Goal: Information Seeking & Learning: Learn about a topic

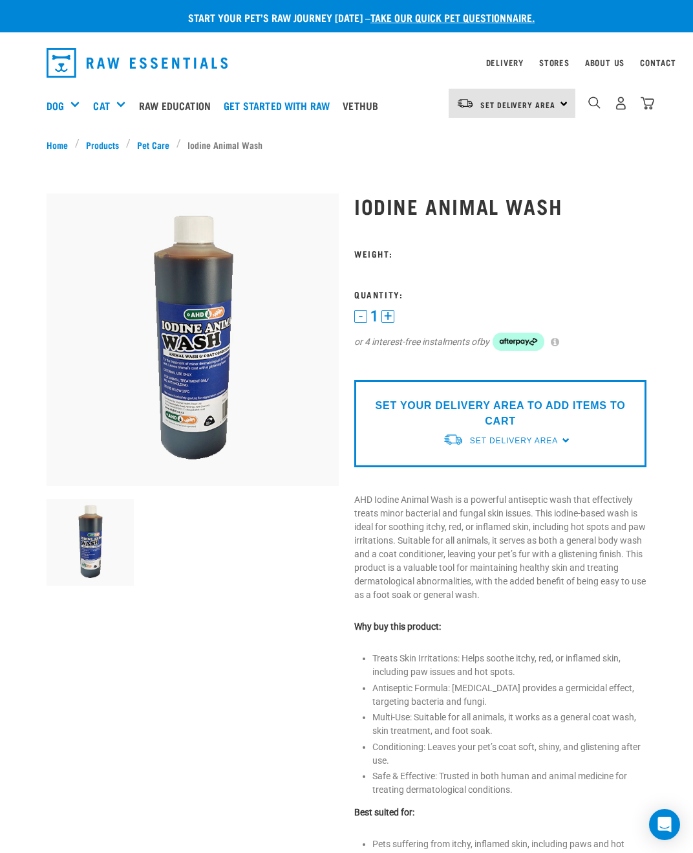
click at [547, 444] on span "Set Delivery Area" at bounding box center [514, 440] width 88 height 9
click at [500, 465] on link "[GEOGRAPHIC_DATA]" at bounding box center [507, 470] width 129 height 21
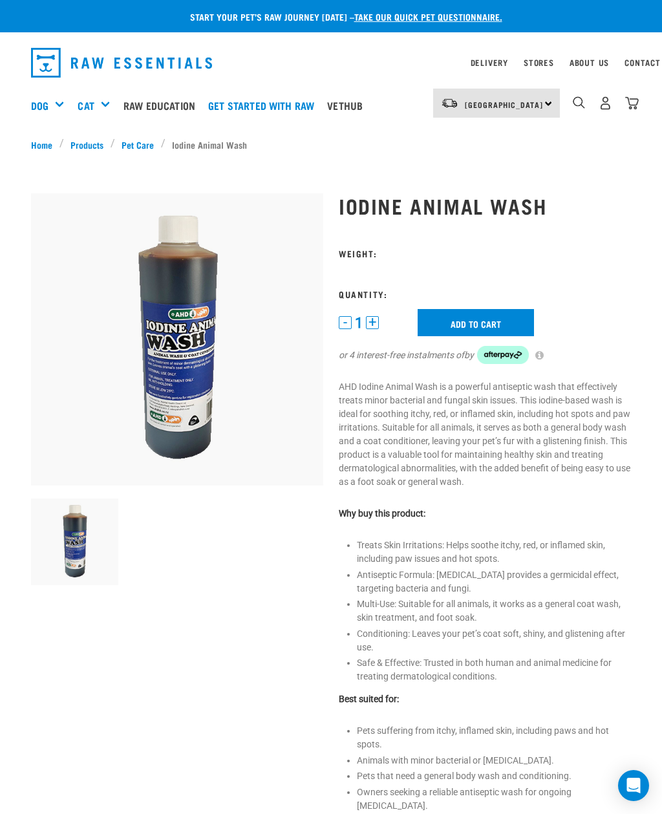
click at [548, 104] on div "North Island North Island South Island" at bounding box center [496, 103] width 127 height 29
click at [508, 168] on link "[GEOGRAPHIC_DATA]" at bounding box center [495, 168] width 124 height 28
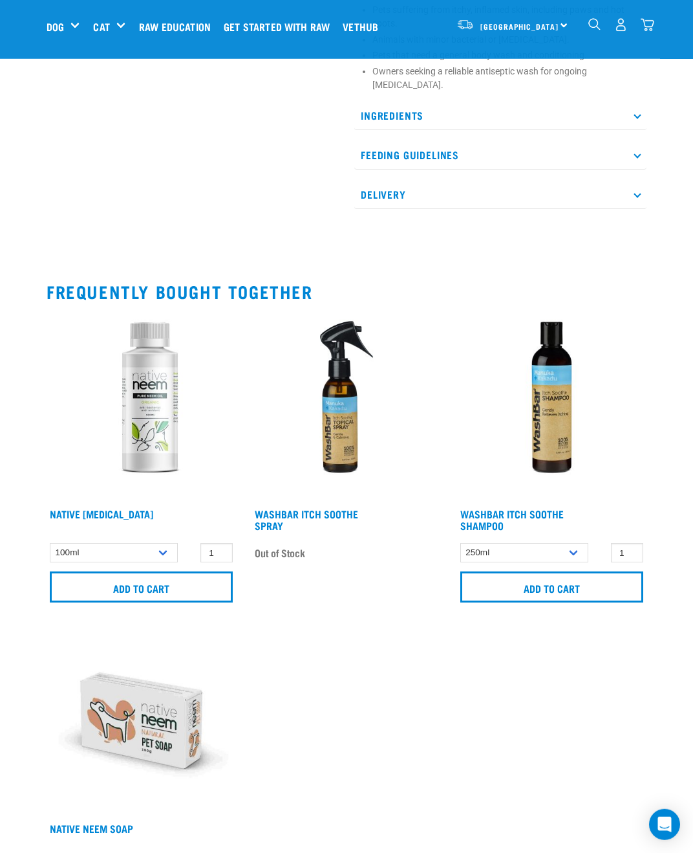
scroll to position [662, 0]
click at [151, 377] on img at bounding box center [142, 406] width 190 height 190
